Goal: Communication & Community: Answer question/provide support

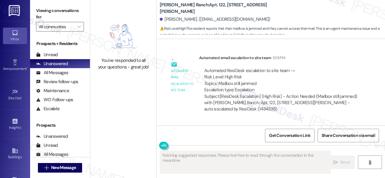
scroll to position [282, 0]
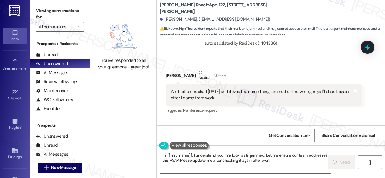
type textarea "Hi {{first_name}}, I understand your mailbox is still jammed. Let me ensure our…"
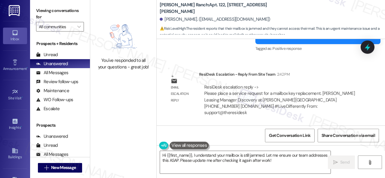
scroll to position [364, 0]
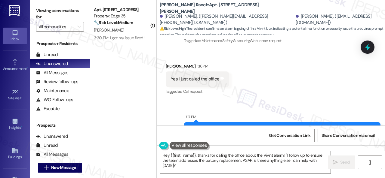
scroll to position [1062, 0]
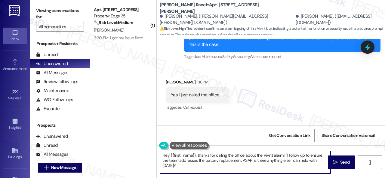
drag, startPoint x: 170, startPoint y: 157, endPoint x: 194, endPoint y: 178, distance: 31.5
click at [194, 178] on div "Viewing conversations for All communities  Prospects + Residents Unread (0) Un…" at bounding box center [207, 89] width 355 height 178
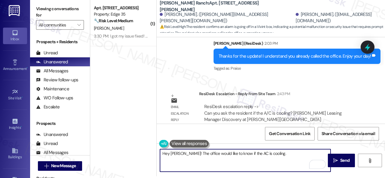
scroll to position [1302, 0]
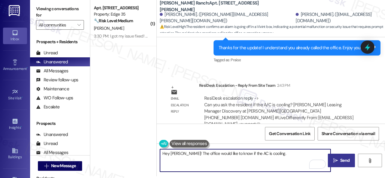
type textarea "Hey Madeline! The office would like to know if the AC is cooling."
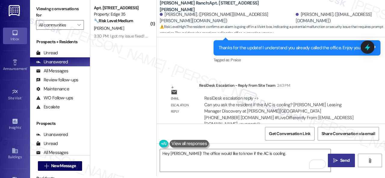
click at [339, 160] on span "Send" at bounding box center [345, 160] width 12 height 6
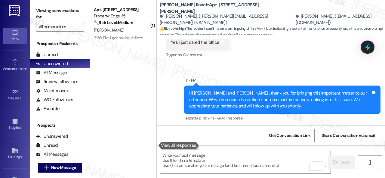
scroll to position [1046, 0]
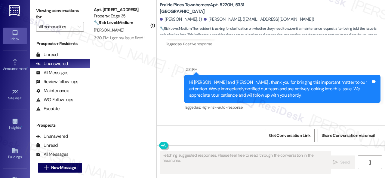
scroll to position [1857, 0]
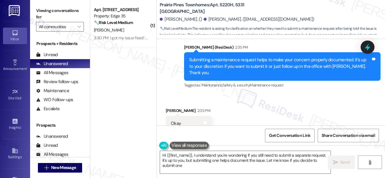
type textarea "Hi {{first_name}}, I understand you're wondering if you still need to submit a …"
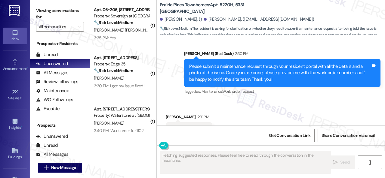
scroll to position [1857, 0]
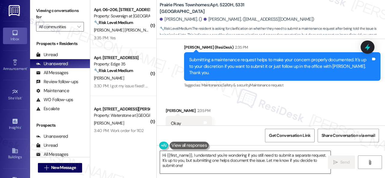
click at [214, 174] on div "Hi {{first_name}}, I understand you're wondering if you still need to submit a …" at bounding box center [271, 167] width 228 height 45
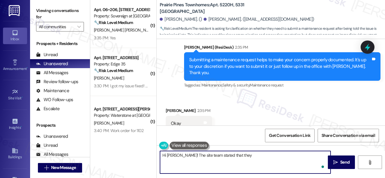
paste textarea "placed a separate work order and will reach out with the scheduled day it will …"
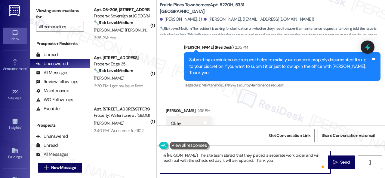
type textarea "Hi Kathleen! The site team stated that they placed a separate work order and wi…"
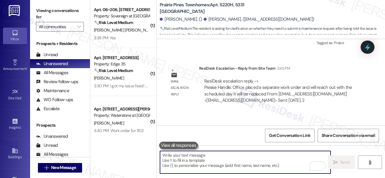
scroll to position [2018, 0]
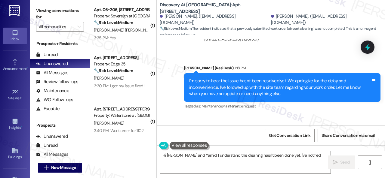
scroll to position [3543, 0]
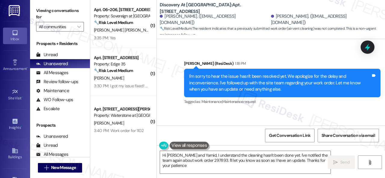
type textarea "Hi [PERSON_NAME] and Yamid, I understand the cleaning hasn't been done yet. I'v…"
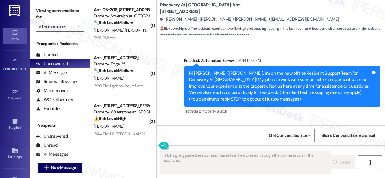
type textarea "Fetching suggested responses. Please feel free to read through the conversation…"
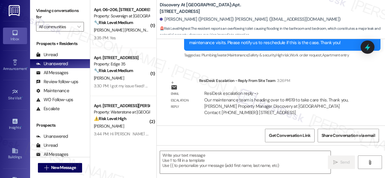
scroll to position [2, 0]
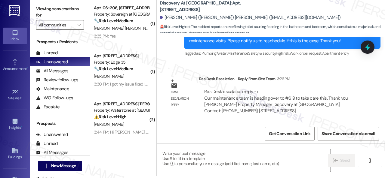
click at [201, 161] on textarea at bounding box center [245, 160] width 170 height 23
